Goal: Navigation & Orientation: Understand site structure

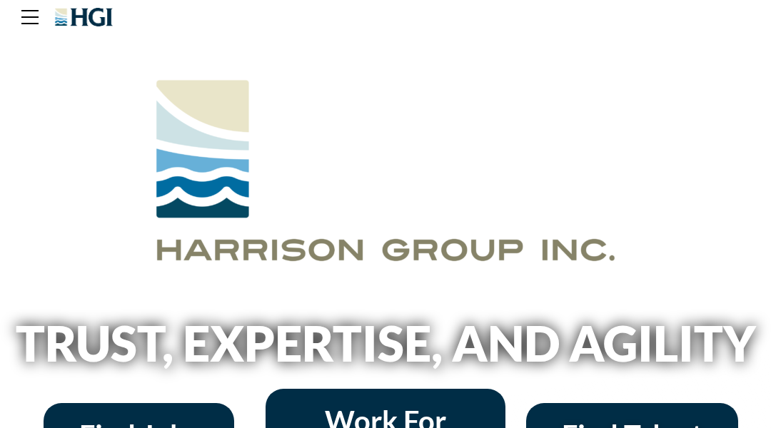
click at [71, 71] on div at bounding box center [385, 169] width 771 height 271
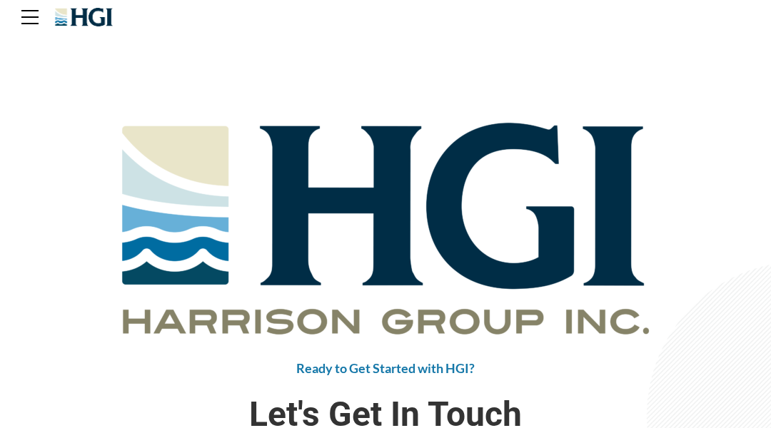
scroll to position [29, 0]
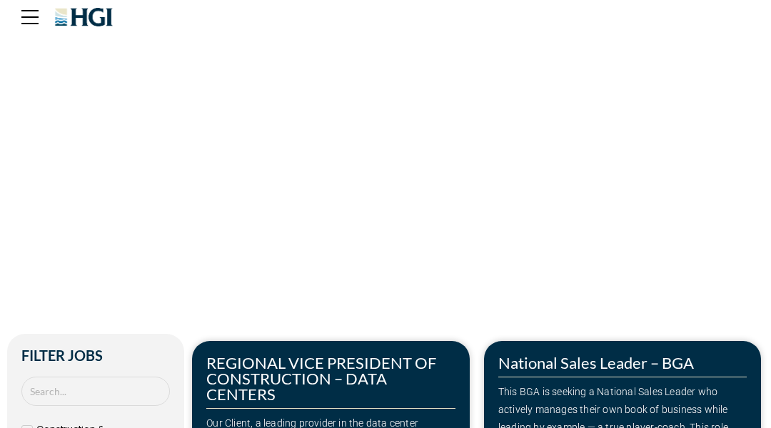
click at [71, 71] on div "Make Your Next Move" at bounding box center [385, 110] width 757 height 128
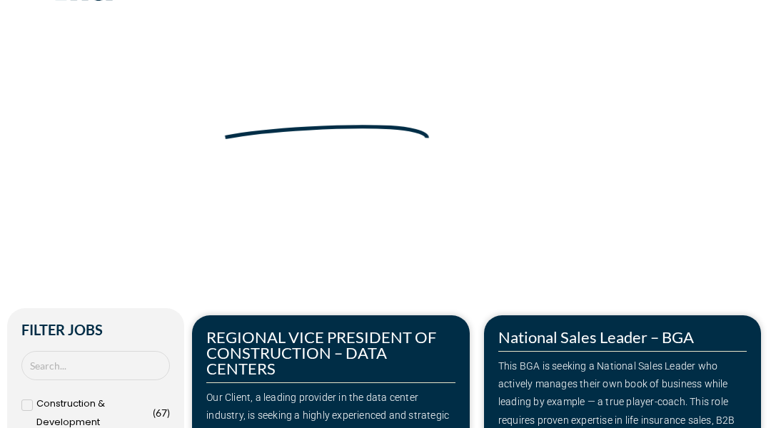
scroll to position [29, 0]
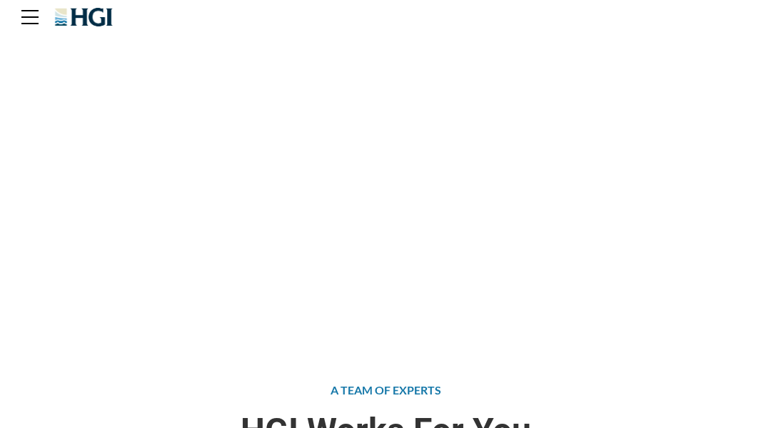
click at [71, 71] on div "Attract the Right Talent Home » Find Talent" at bounding box center [385, 171] width 771 height 343
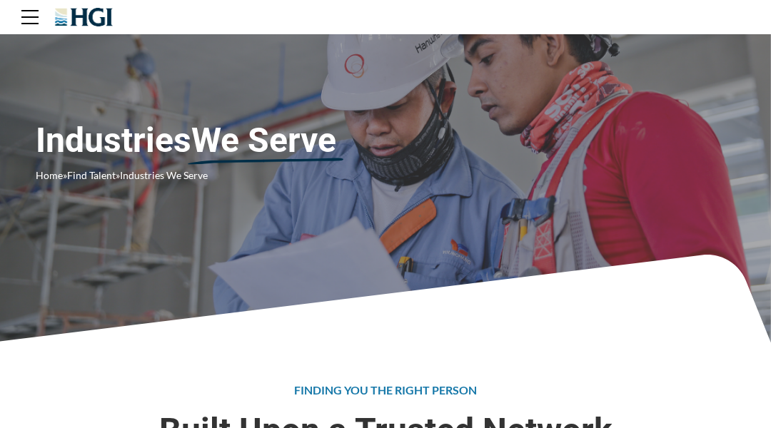
scroll to position [29, 0]
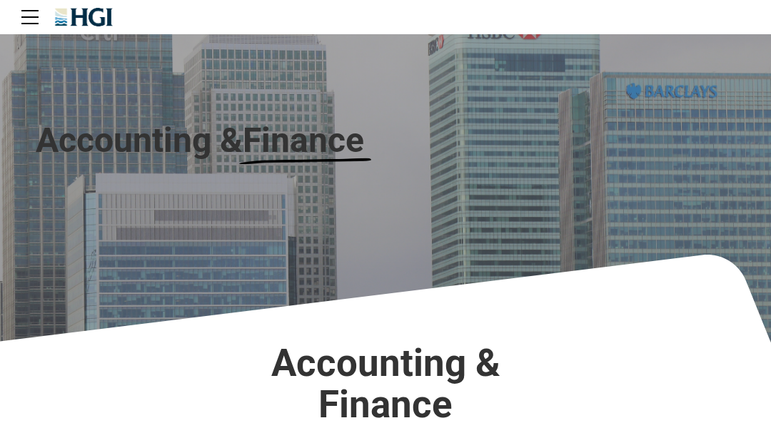
click at [71, 71] on div "Accounting & Finance" at bounding box center [385, 171] width 771 height 343
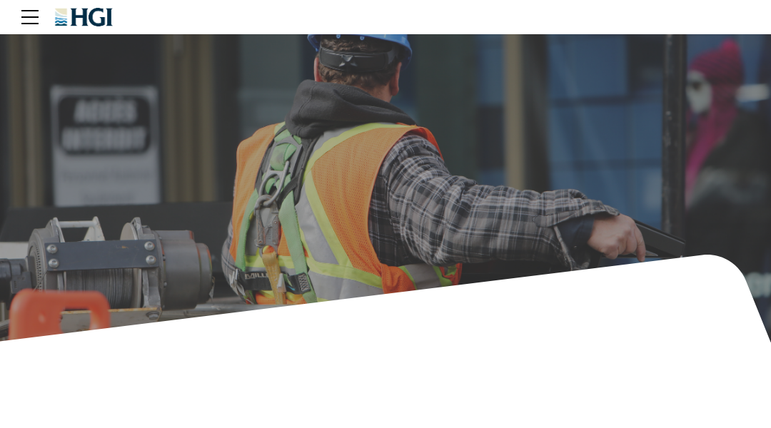
click at [71, 71] on div "Construction Home » Find Talent » Industries We Serve » Construction" at bounding box center [385, 171] width 771 height 343
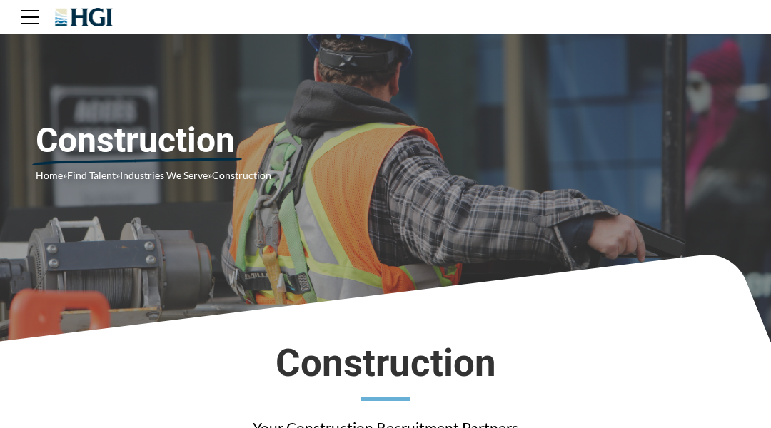
scroll to position [29, 0]
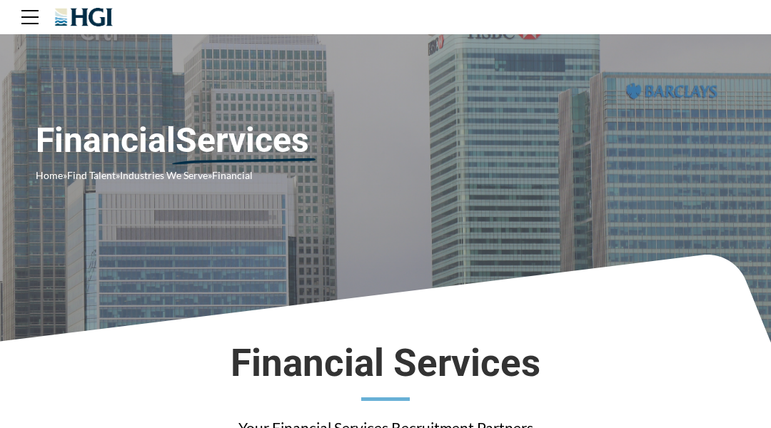
click at [71, 71] on div "Financial Services Home » Find Talent » Industries We Serve » Financial" at bounding box center [385, 171] width 771 height 343
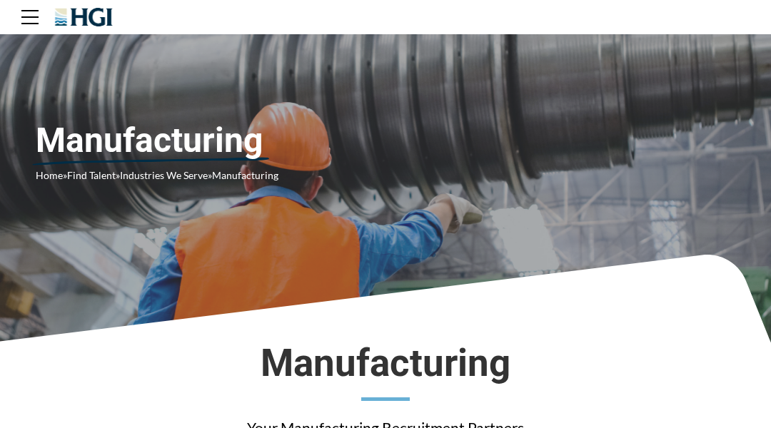
click at [71, 71] on div "Manufacturing Home » Find Talent » Industries We Serve » Manufacturing" at bounding box center [385, 171] width 771 height 343
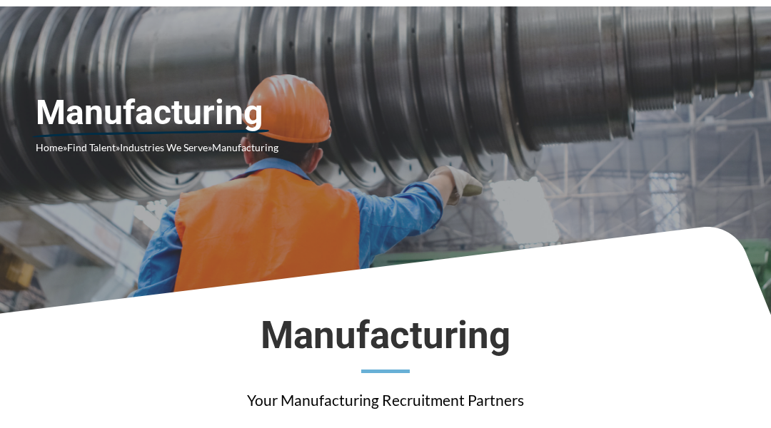
scroll to position [29, 0]
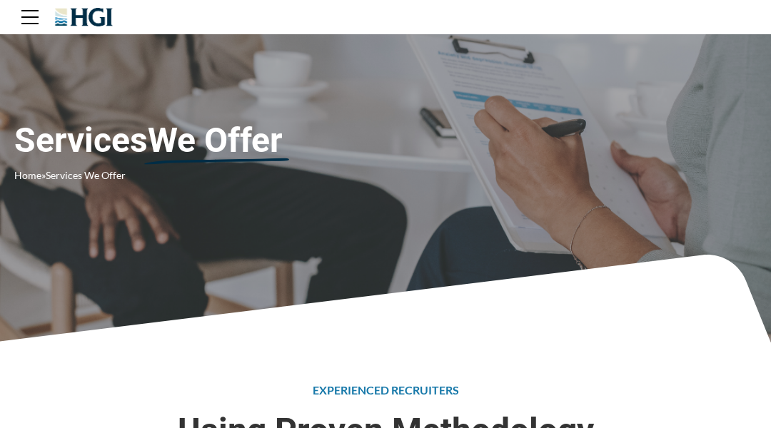
scroll to position [29, 0]
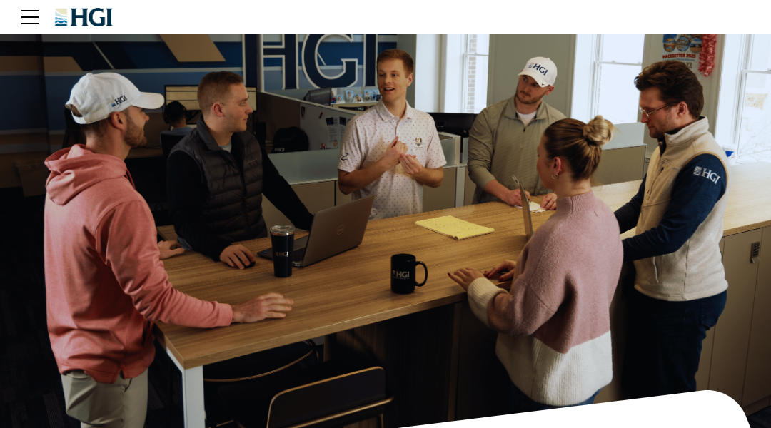
click at [71, 71] on div "Join the HGI Team Home » Join HGI" at bounding box center [385, 239] width 771 height 479
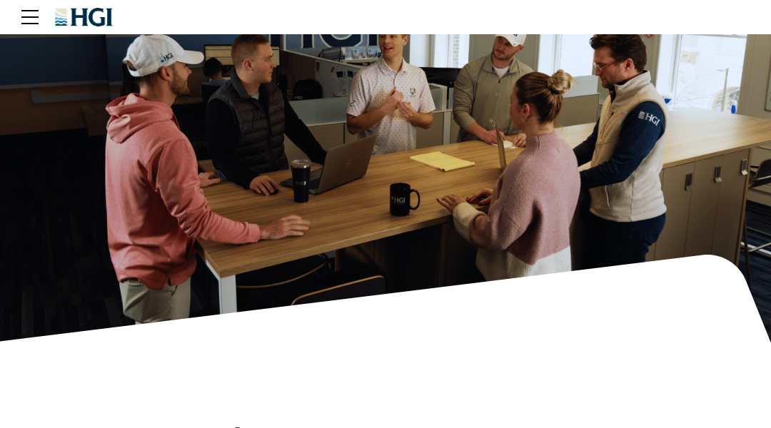
click at [71, 71] on div "Training & Development Home » Join HGI » Training & Development" at bounding box center [385, 171] width 771 height 343
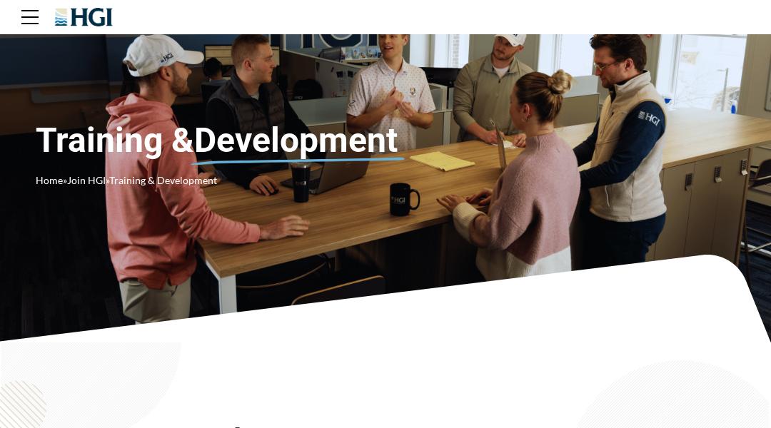
scroll to position [29, 0]
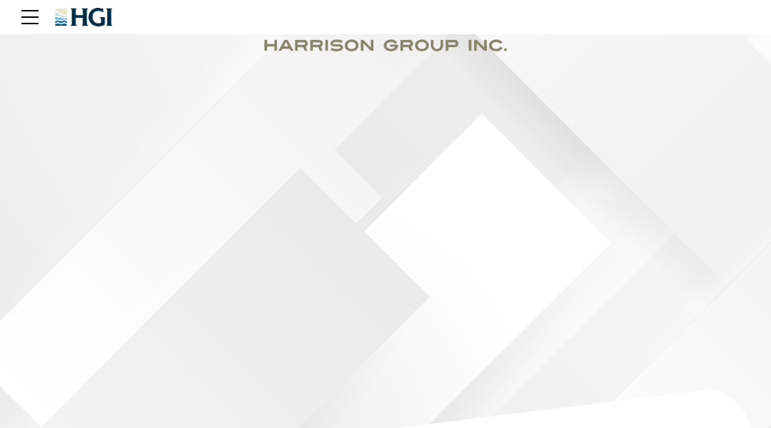
click at [71, 71] on div "Become an HGI Intern Home » HGI Internship Program" at bounding box center [385, 239] width 771 height 479
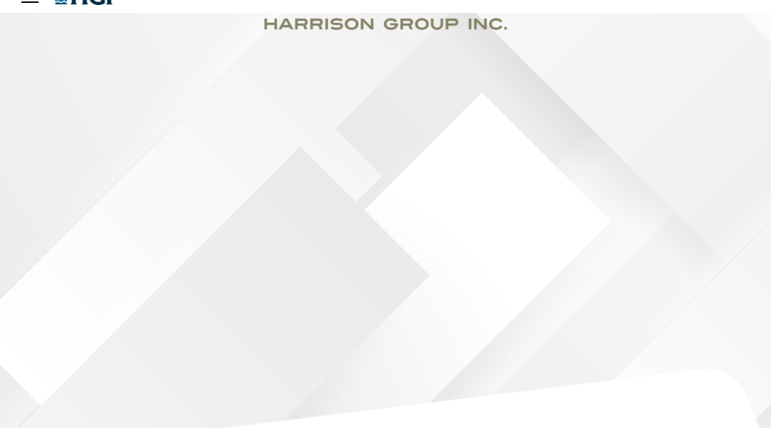
scroll to position [29, 0]
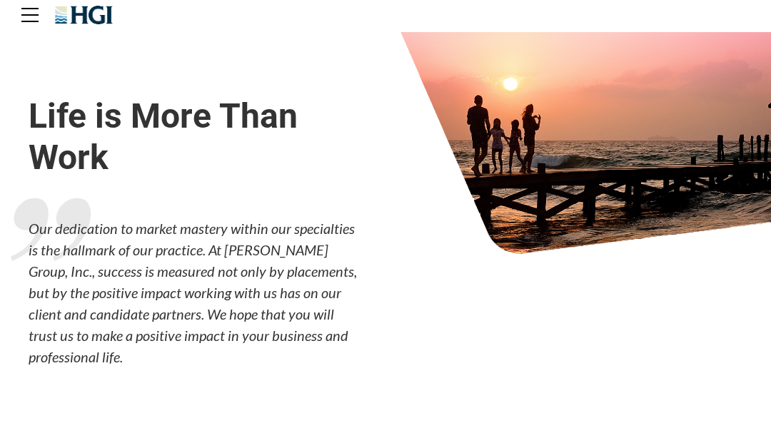
scroll to position [29, 0]
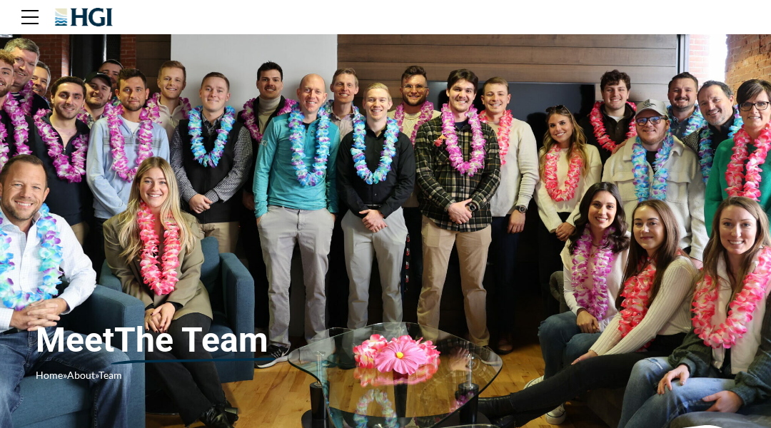
click at [71, 71] on div "Meet The Team Home » About » Team" at bounding box center [385, 257] width 771 height 514
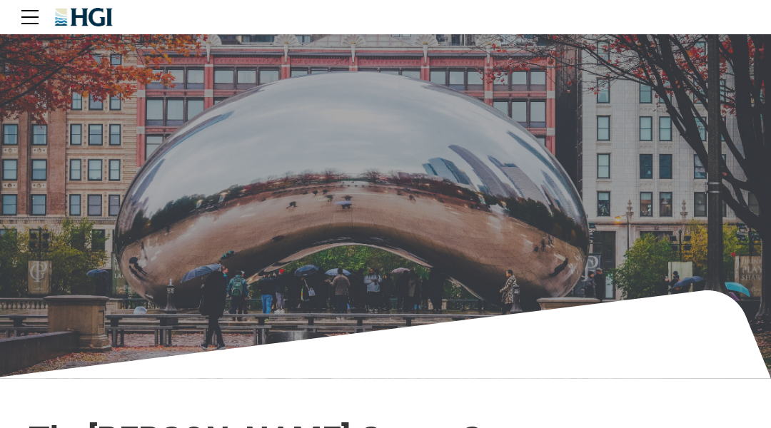
scroll to position [29, 0]
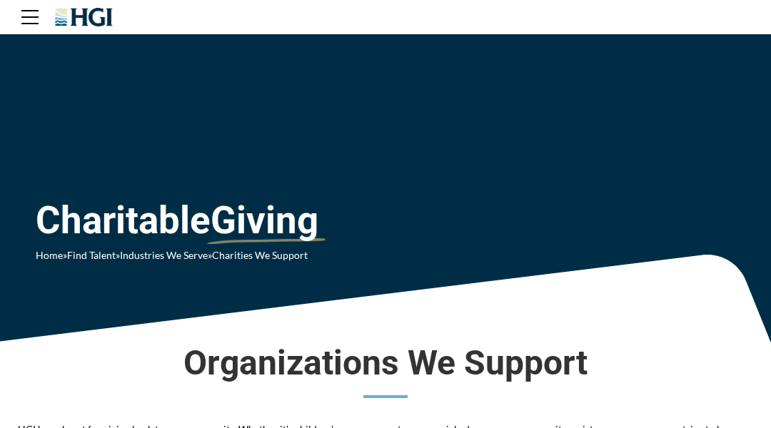
click at [71, 71] on div "Charitable Giving Home » Find Talent » Industries We Serve » Charities We Suppo…" at bounding box center [385, 147] width 728 height 254
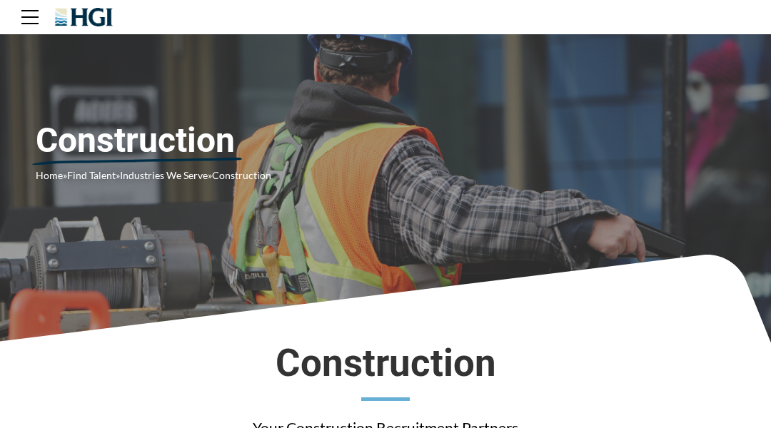
scroll to position [29, 0]
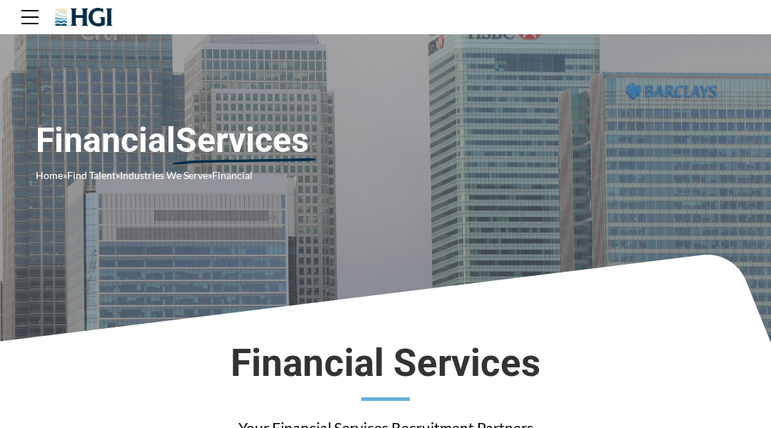
scroll to position [29, 0]
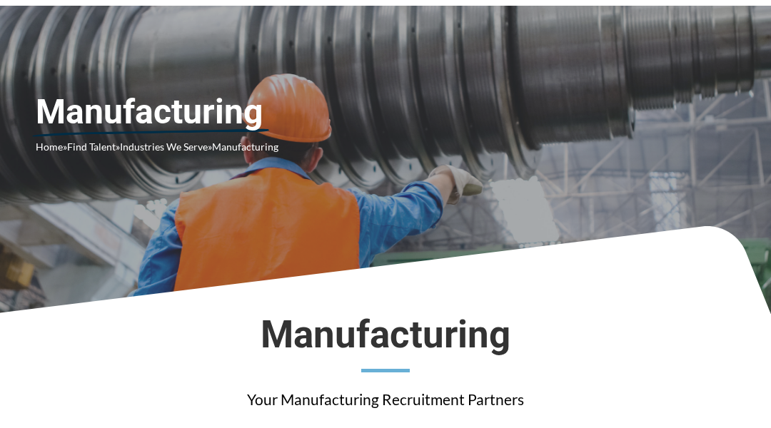
scroll to position [29, 0]
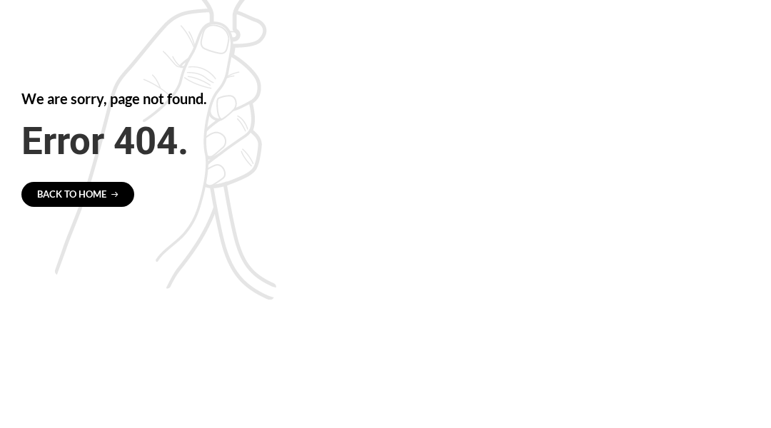
scroll to position [4, 0]
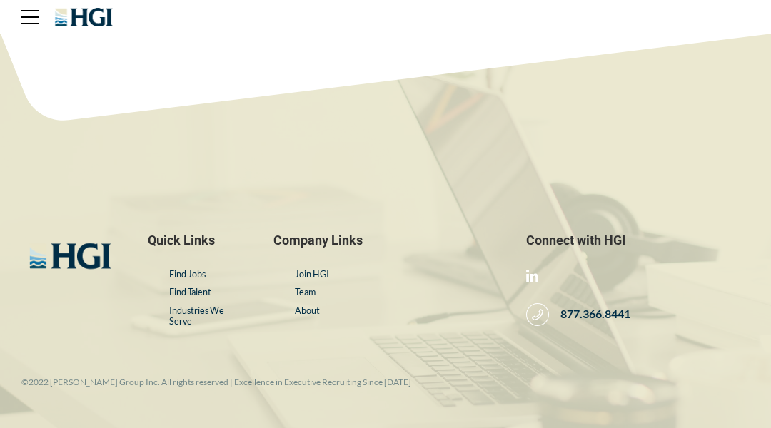
scroll to position [29, 0]
